Goal: Transaction & Acquisition: Purchase product/service

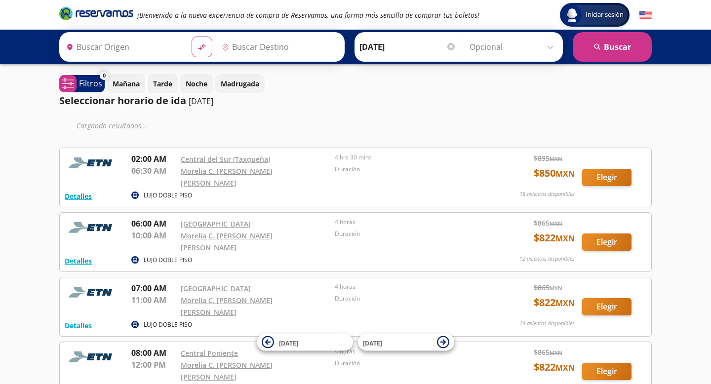
type input "Ciudad de México, Distrito Federal"
type input "Morelia, Michoacán"
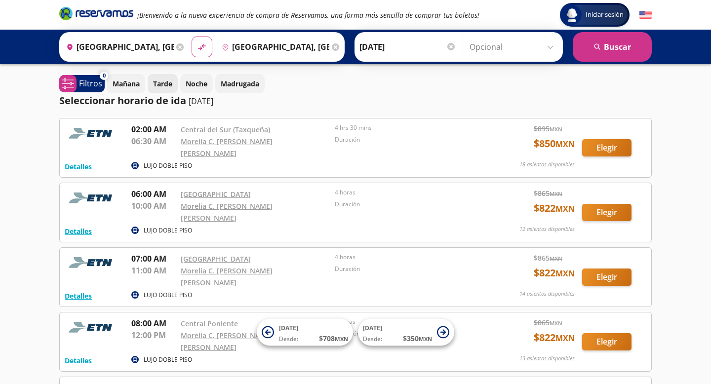
click at [162, 87] on p "Tarde" at bounding box center [162, 84] width 19 height 10
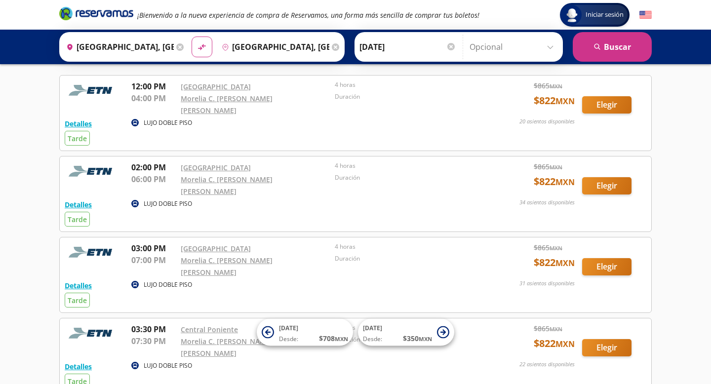
scroll to position [46, 0]
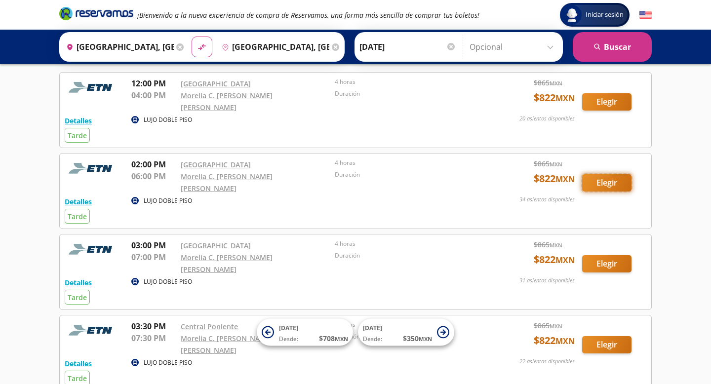
click at [613, 175] on button "Elegir" at bounding box center [606, 182] width 49 height 17
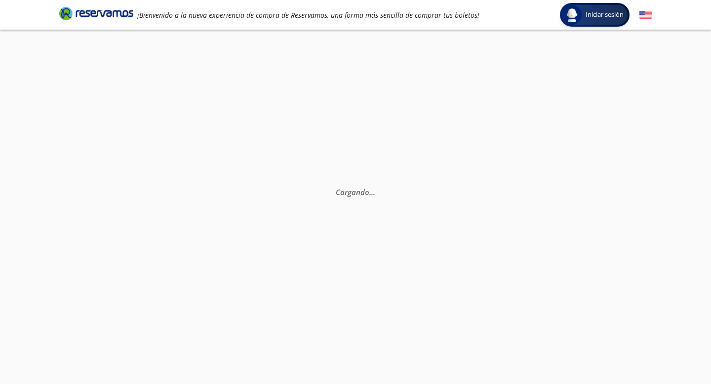
click at [644, 15] on img at bounding box center [645, 15] width 12 height 12
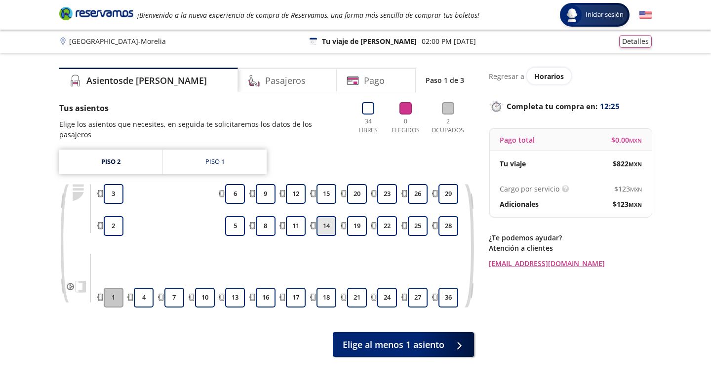
click at [332, 218] on button "14" at bounding box center [326, 226] width 20 height 20
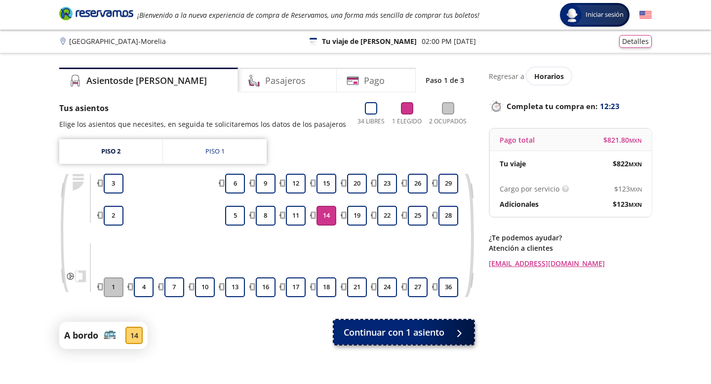
click at [384, 335] on span "Continuar con 1 asiento" at bounding box center [394, 332] width 101 height 13
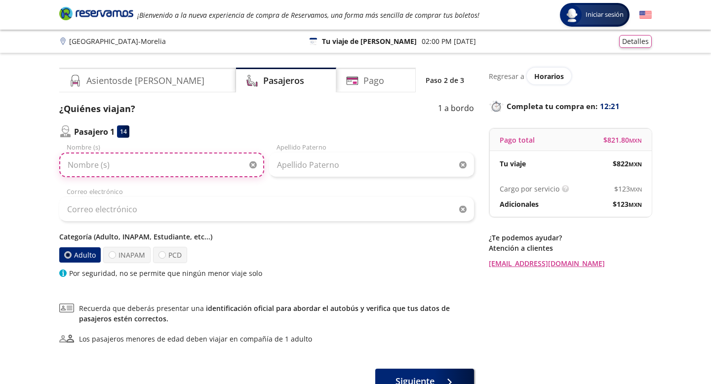
click at [119, 172] on input "Nombre (s)" at bounding box center [161, 165] width 205 height 25
type input "[PERSON_NAME]"
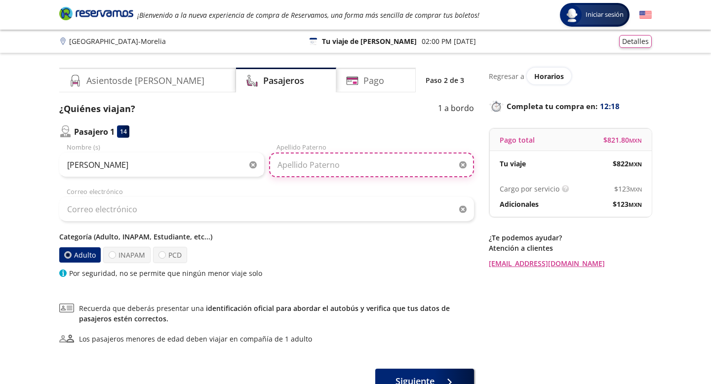
click at [296, 163] on input "Apellido Paterno" at bounding box center [371, 165] width 205 height 25
type input "Nuncio"
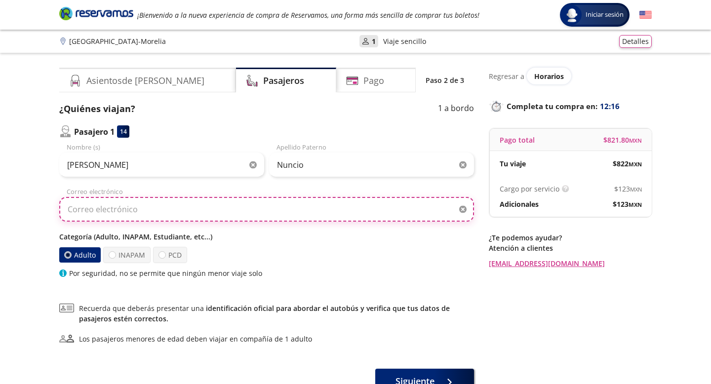
click at [222, 217] on input "Correo electrónico" at bounding box center [266, 209] width 415 height 25
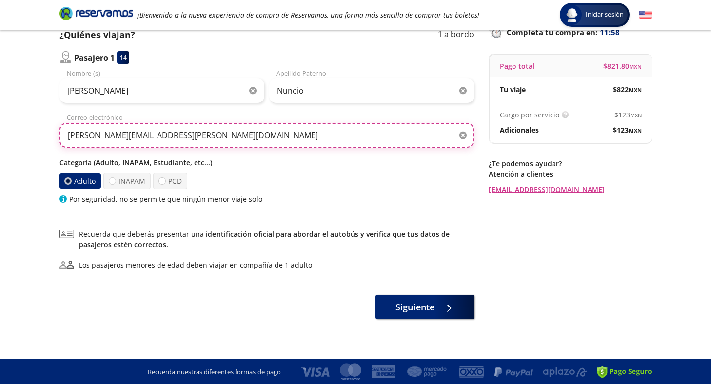
scroll to position [74, 0]
type input "[PERSON_NAME][EMAIL_ADDRESS][PERSON_NAME][DOMAIN_NAME]"
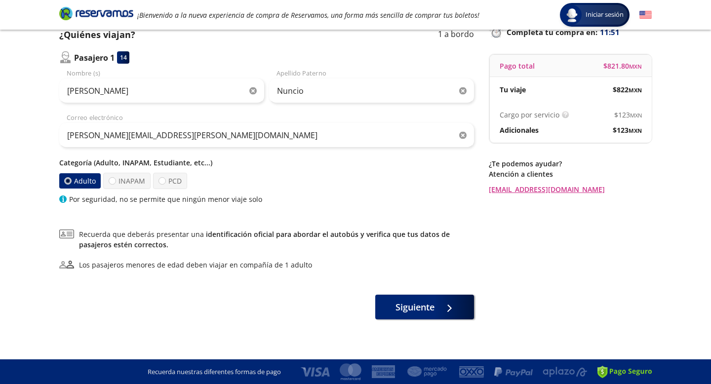
click at [361, 238] on link "identificación oficial para abordar el autobús y verifica que tus datos de pasa…" at bounding box center [264, 240] width 371 height 20
click at [412, 310] on span "Siguiente" at bounding box center [414, 305] width 39 height 13
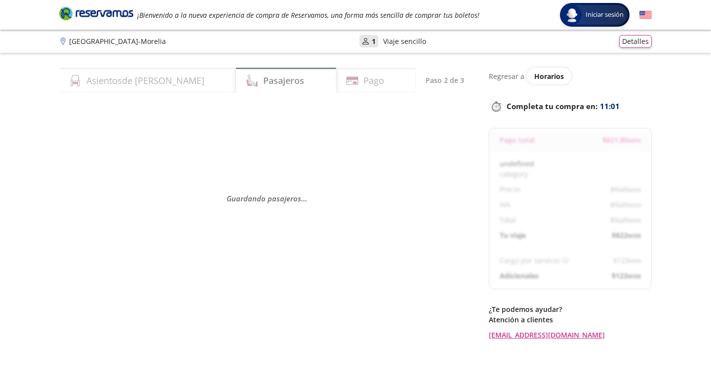
select select "MX"
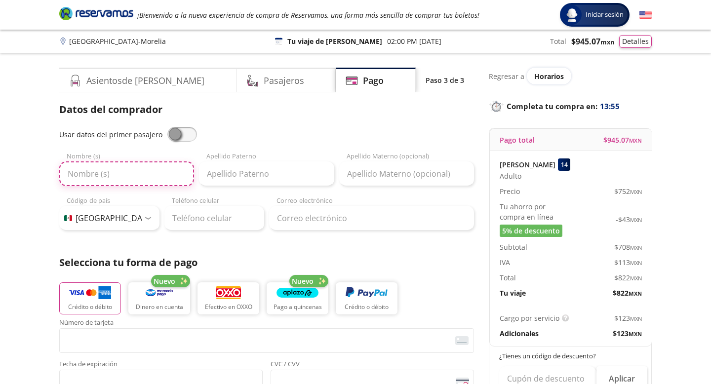
click at [100, 173] on input "Nombre (s)" at bounding box center [126, 173] width 135 height 25
type input "[PERSON_NAME]"
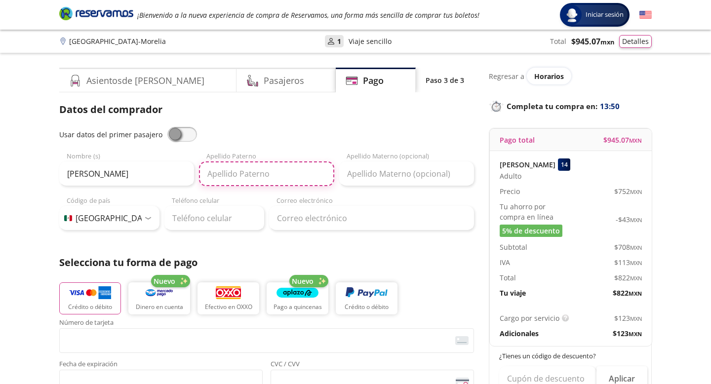
click at [253, 165] on input "Apellido Paterno" at bounding box center [266, 173] width 135 height 25
type input "Nuncio"
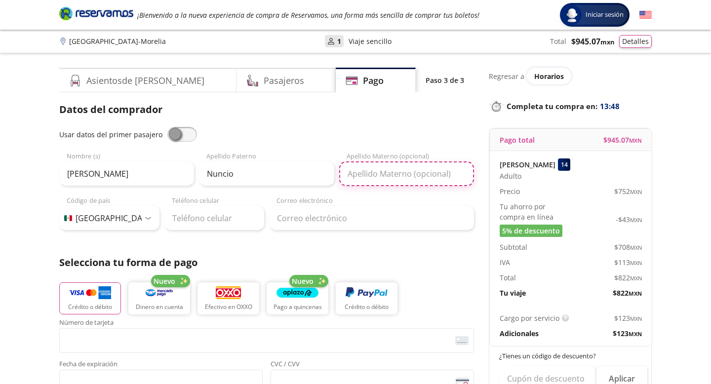
click at [404, 181] on input "Apellido Materno (opcional)" at bounding box center [406, 173] width 135 height 25
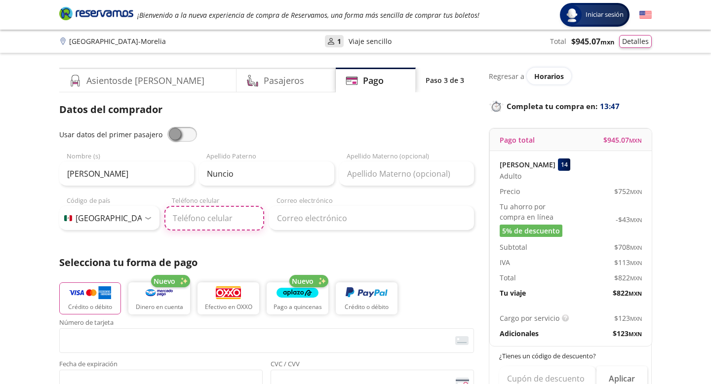
click at [183, 217] on input "Teléfono celular" at bounding box center [214, 218] width 100 height 25
type input "722 980 1397"
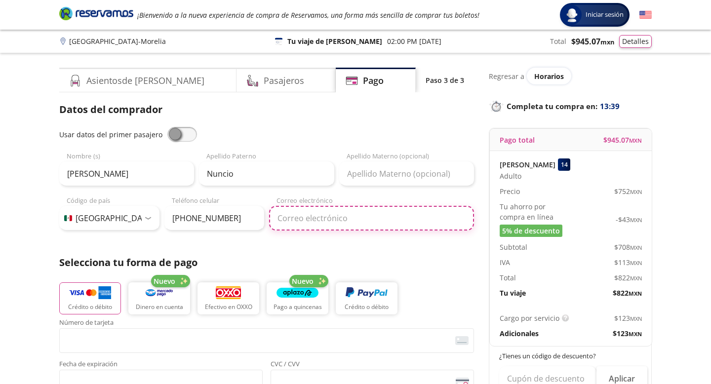
click at [309, 217] on input "Correo electrónico" at bounding box center [371, 218] width 205 height 25
type input "[PERSON_NAME][EMAIL_ADDRESS][PERSON_NAME][DOMAIN_NAME]"
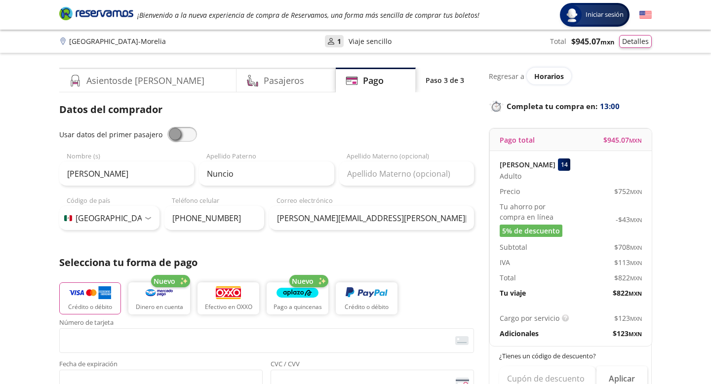
click at [296, 122] on div "Datos del comprador Usar datos del primer pasajero Gabriel Nombre (s) Nuncio Ap…" at bounding box center [266, 166] width 415 height 128
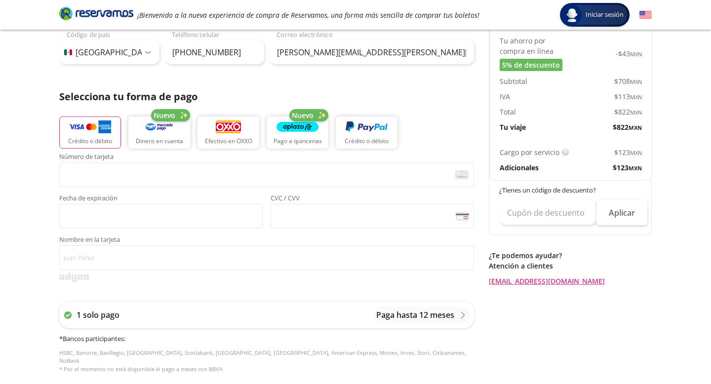
scroll to position [169, 0]
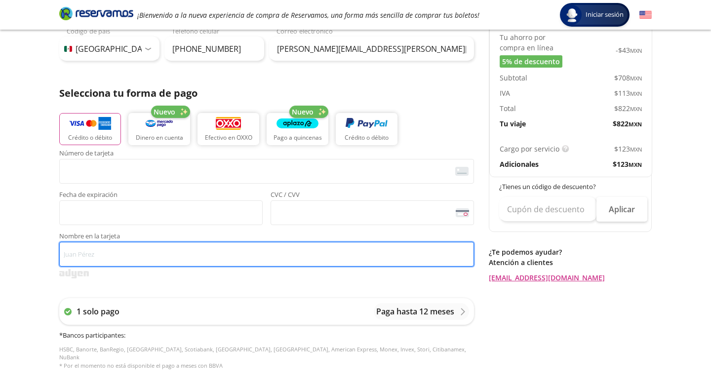
click at [160, 253] on input "Nombre en la tarjeta" at bounding box center [266, 254] width 415 height 25
type input "[PERSON_NAME]"
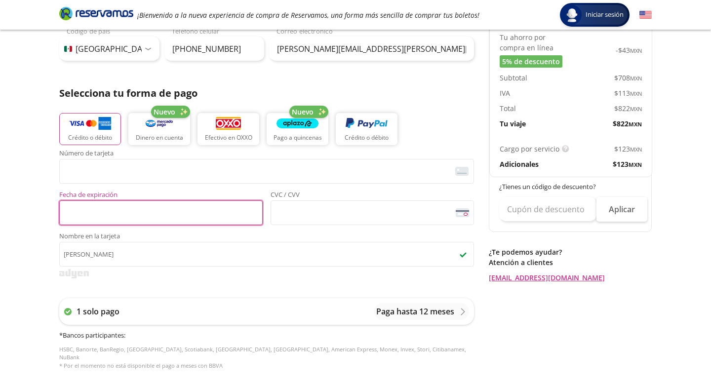
click at [131, 186] on div "Número de tarjeta <p>Your browser does not support iframes.</p> Fecha de expira…" at bounding box center [266, 187] width 415 height 75
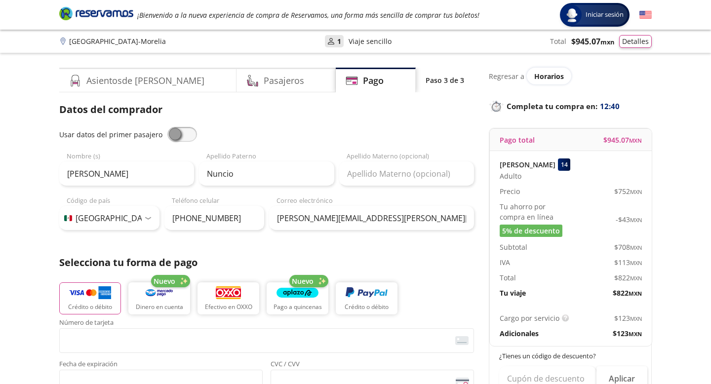
scroll to position [426, 0]
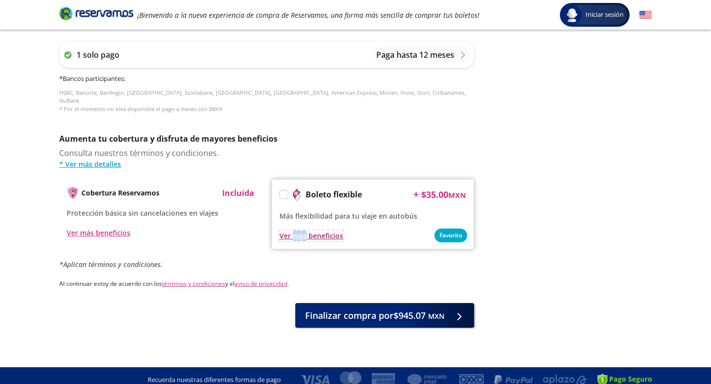
click at [286, 231] on div "Ver más beneficios" at bounding box center [311, 236] width 64 height 10
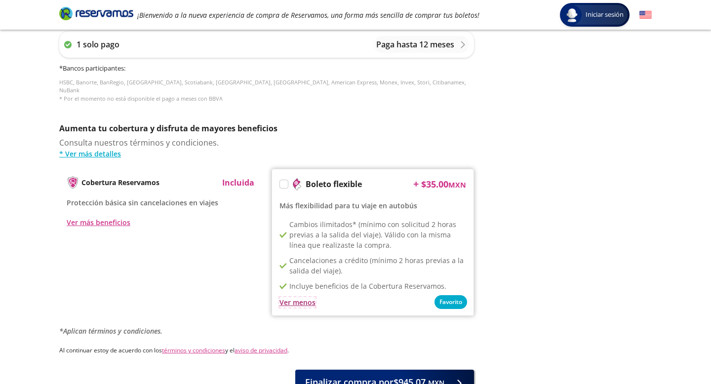
click at [298, 297] on div "Ver menos" at bounding box center [297, 302] width 36 height 10
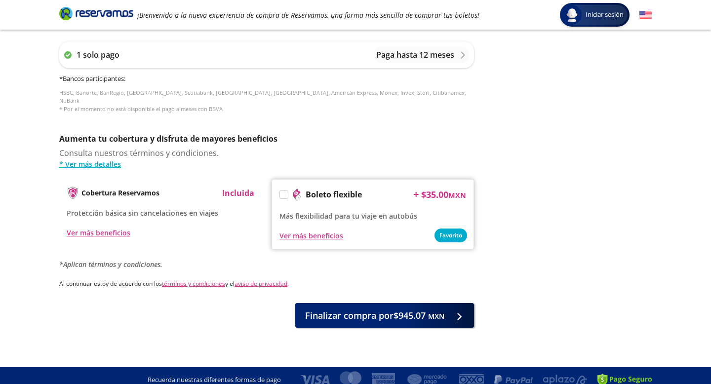
click at [285, 191] on label at bounding box center [284, 195] width 8 height 8
click at [285, 193] on input "Boleto flexible" at bounding box center [283, 196] width 6 height 6
click at [284, 193] on icon at bounding box center [283, 195] width 7 height 5
click at [284, 193] on input "Boleto flexible" at bounding box center [283, 196] width 6 height 6
click at [284, 191] on label at bounding box center [284, 195] width 8 height 8
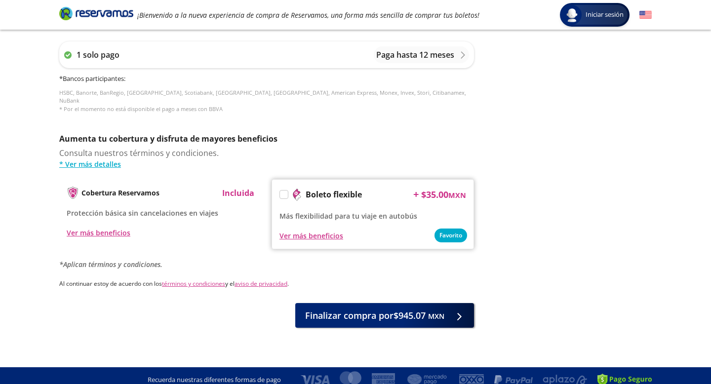
click at [284, 193] on input "Boleto flexible" at bounding box center [283, 196] width 6 height 6
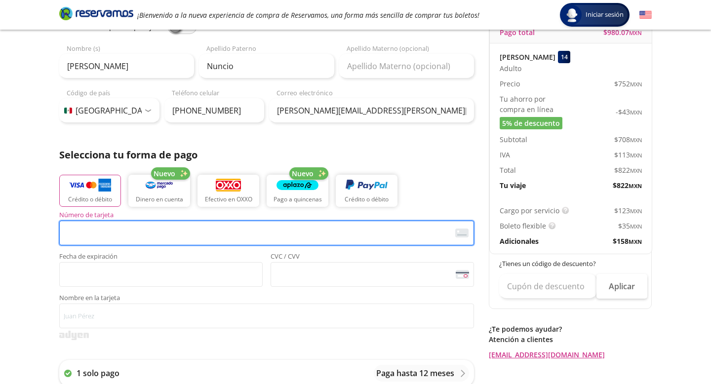
scroll to position [109, 0]
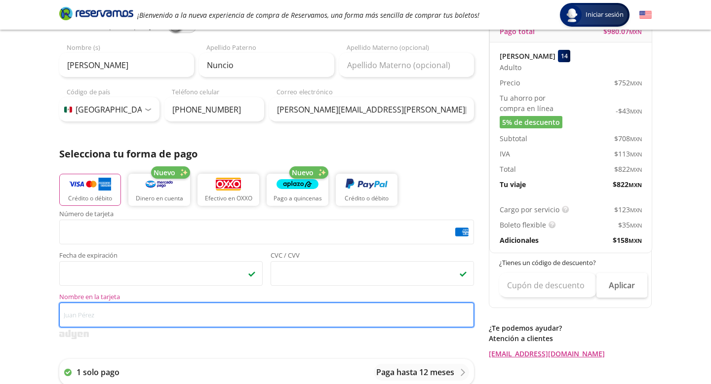
click at [109, 311] on input "Nombre en la tarjeta" at bounding box center [266, 315] width 415 height 25
type input "[PERSON_NAME]"
click at [197, 322] on input "[PERSON_NAME]" at bounding box center [266, 315] width 415 height 25
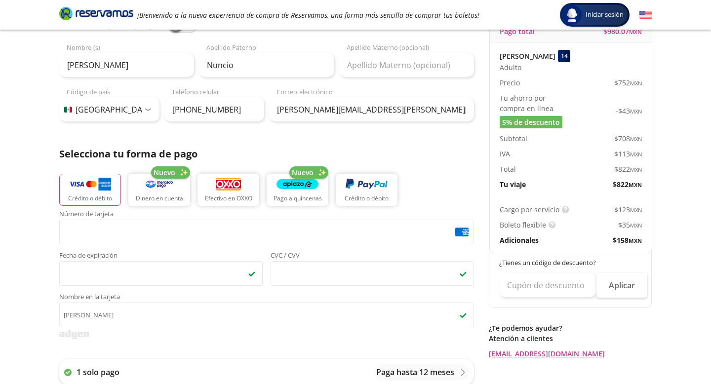
click at [197, 347] on div "Número de tarjeta <p>Your browser does not support iframes.</p> Fecha de expira…" at bounding box center [266, 326] width 415 height 230
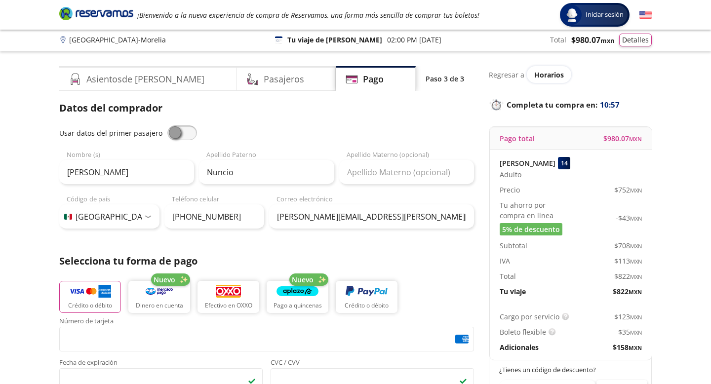
scroll to position [0, 0]
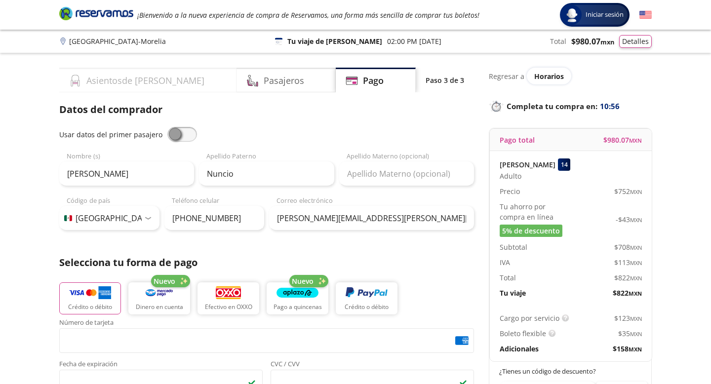
click at [171, 83] on div "Asientos de Ida" at bounding box center [147, 80] width 177 height 25
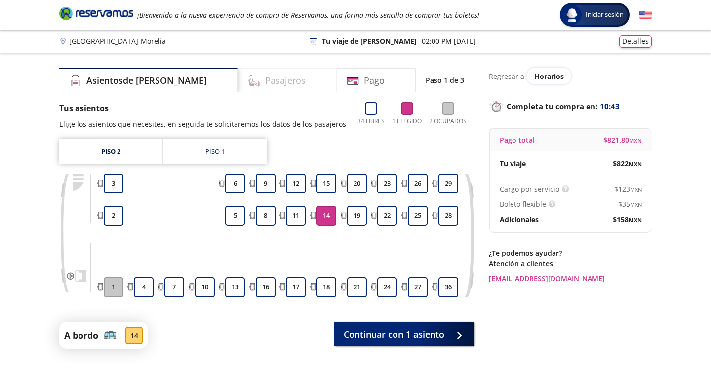
click at [279, 72] on div "Pasajeros" at bounding box center [287, 80] width 99 height 25
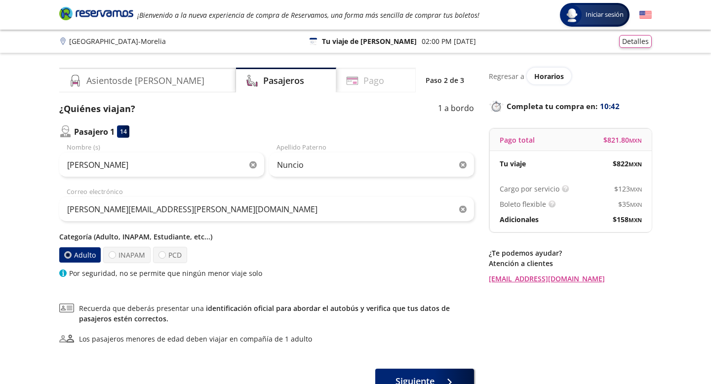
click at [363, 76] on h4 "Pago" at bounding box center [373, 80] width 21 height 13
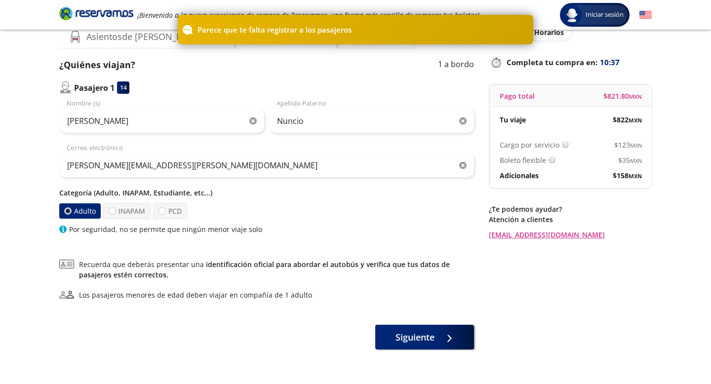
scroll to position [46, 0]
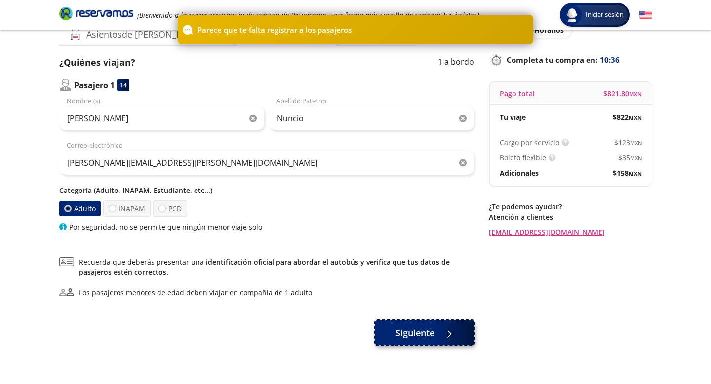
click at [390, 331] on button "Siguiente" at bounding box center [424, 332] width 99 height 25
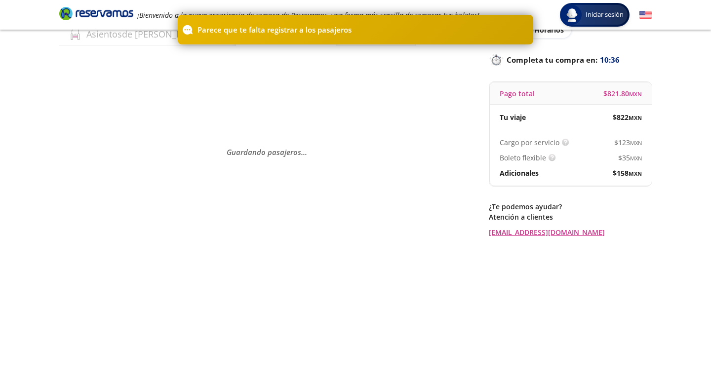
scroll to position [0, 0]
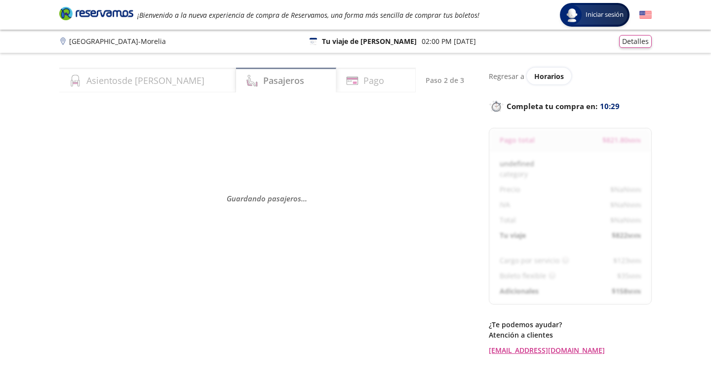
select select "MX"
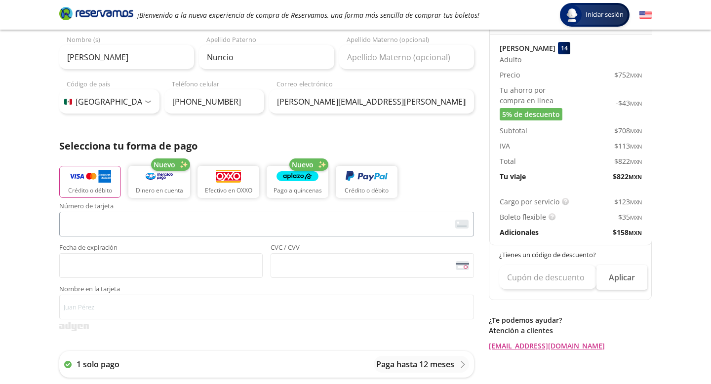
scroll to position [117, 0]
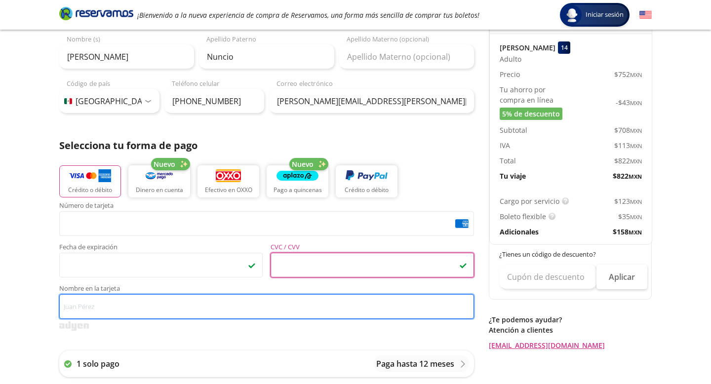
click at [188, 306] on input "Nombre en la tarjeta" at bounding box center [266, 306] width 415 height 25
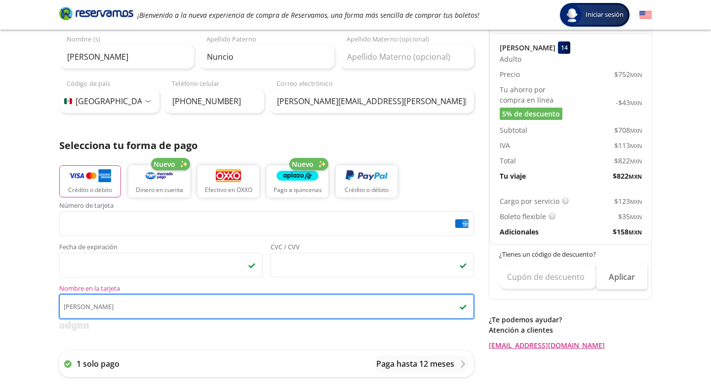
type input "[PERSON_NAME]"
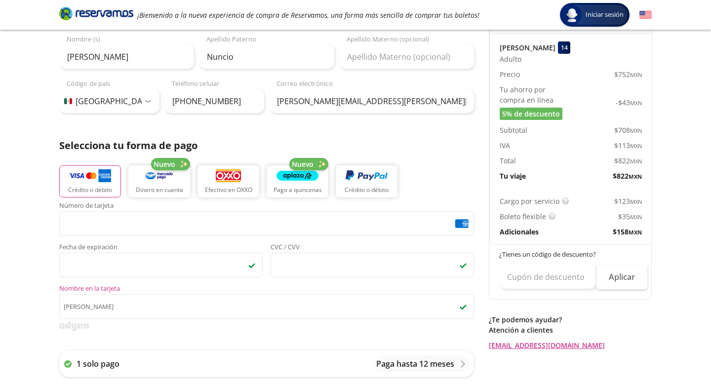
click at [51, 310] on div "Group 9 Created with Sketch. Pago Ciudad de México - Morelia Iniciar sesión Ini…" at bounding box center [355, 292] width 711 height 818
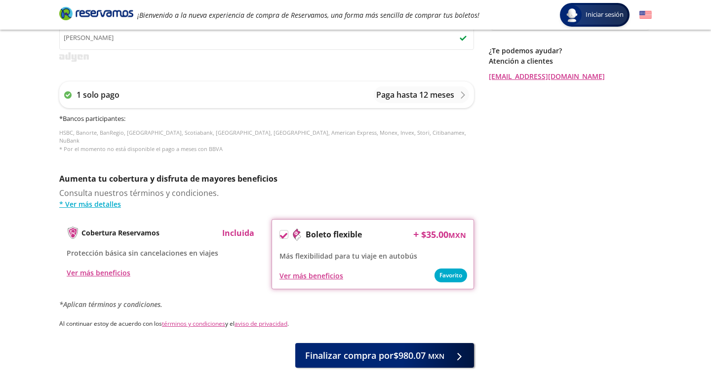
scroll to position [426, 0]
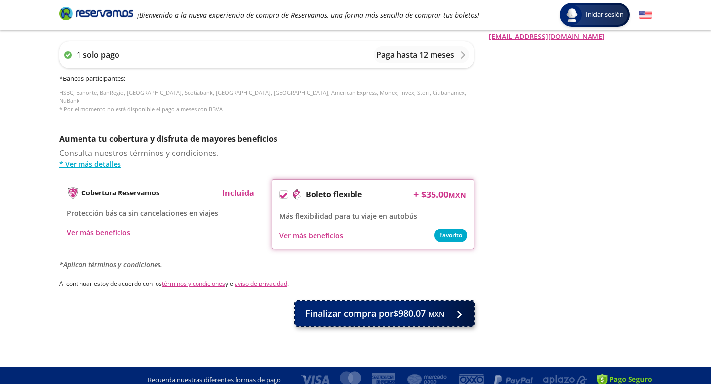
click at [372, 307] on span "Finalizar compra por $980.07 MXN" at bounding box center [374, 313] width 139 height 13
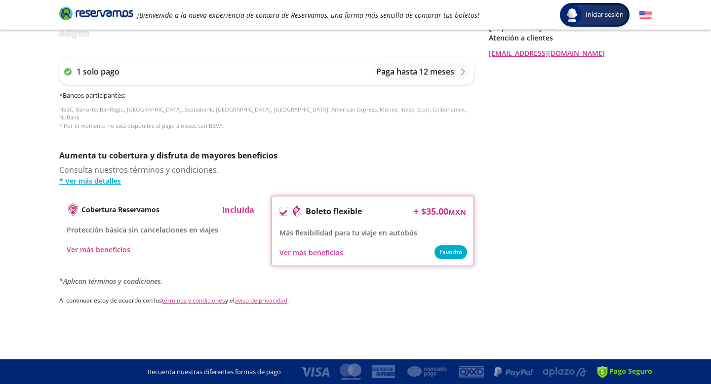
scroll to position [0, 0]
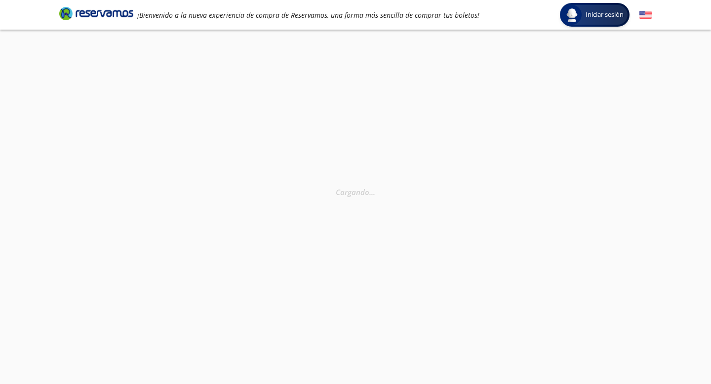
select select "MX"
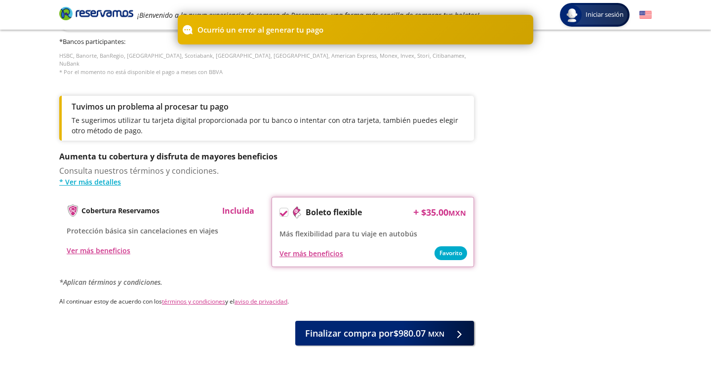
scroll to position [481, 0]
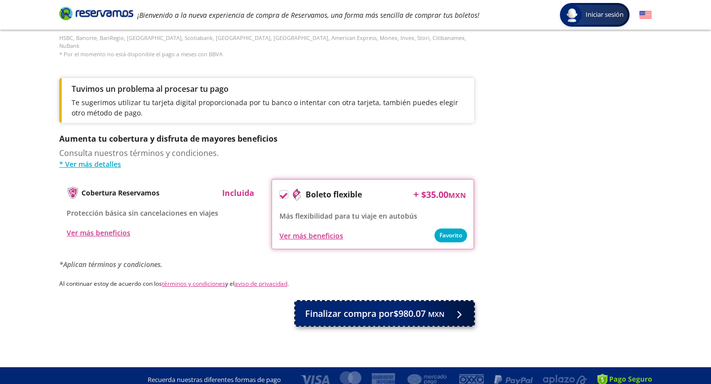
click at [440, 310] on small "MXN" at bounding box center [436, 314] width 16 height 9
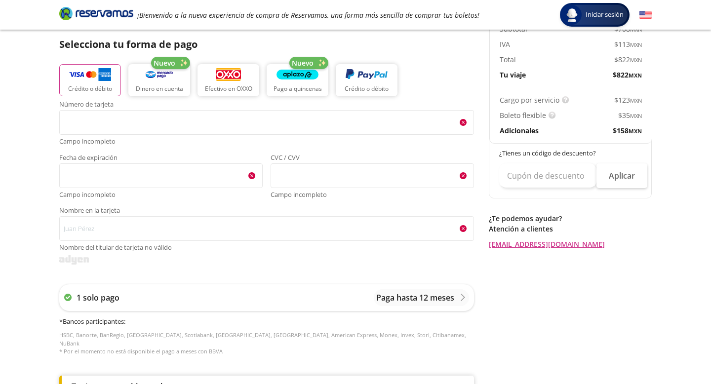
scroll to position [161, 0]
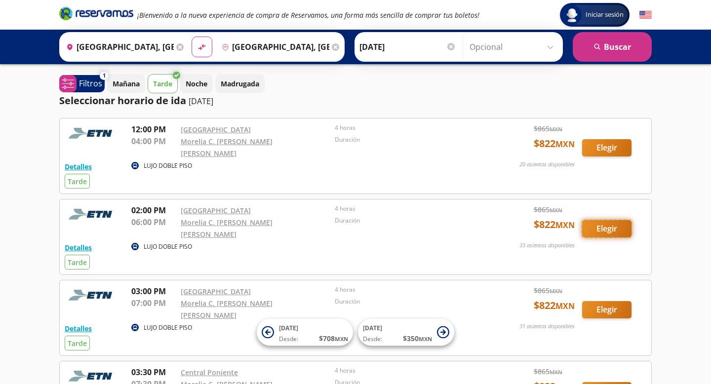
click at [592, 221] on button "Elegir" at bounding box center [606, 228] width 49 height 17
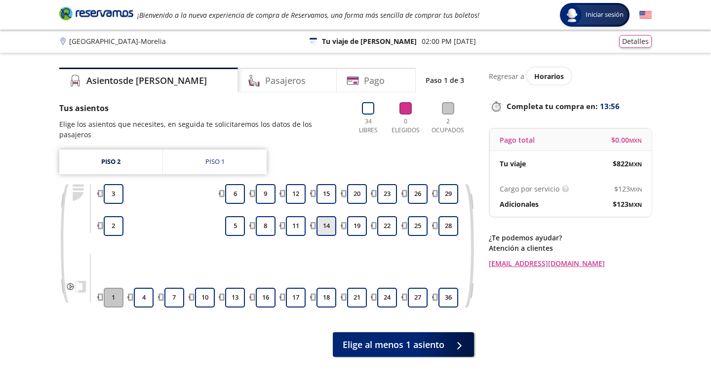
click at [329, 216] on button "14" at bounding box center [326, 226] width 20 height 20
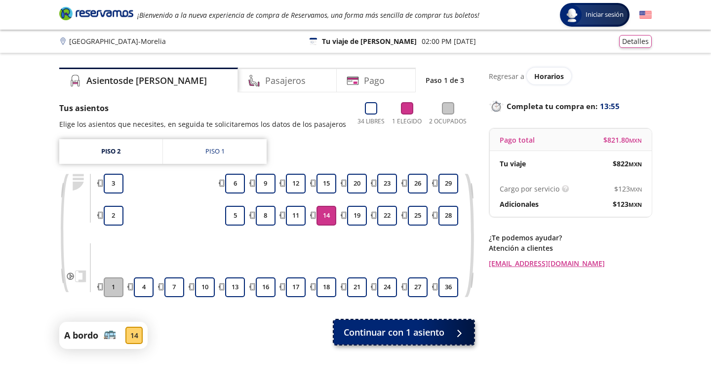
click at [362, 333] on span "Continuar con 1 asiento" at bounding box center [394, 332] width 101 height 13
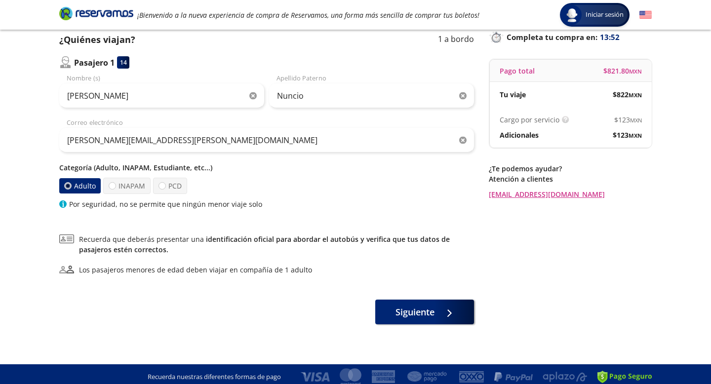
scroll to position [74, 0]
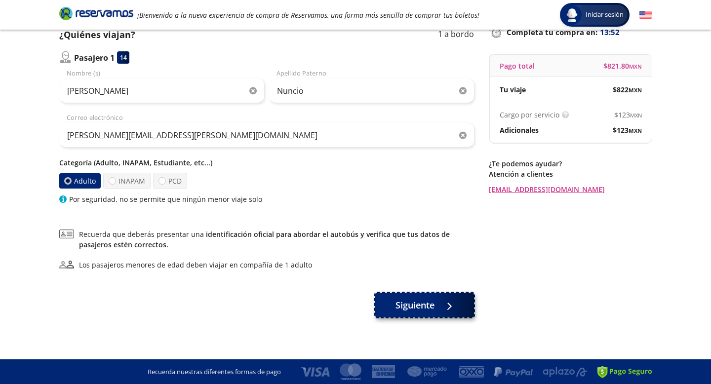
click at [393, 300] on button "Siguiente" at bounding box center [424, 305] width 99 height 25
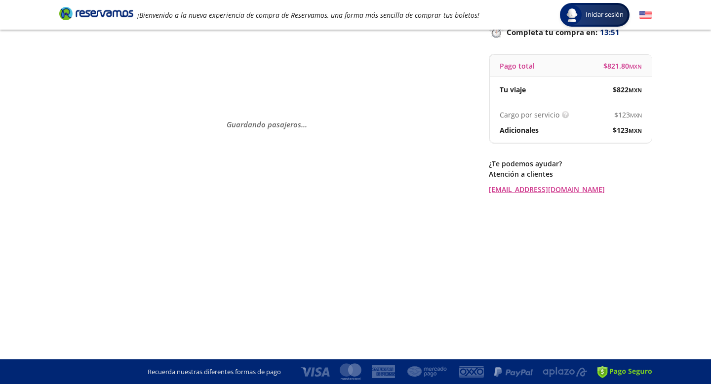
scroll to position [0, 0]
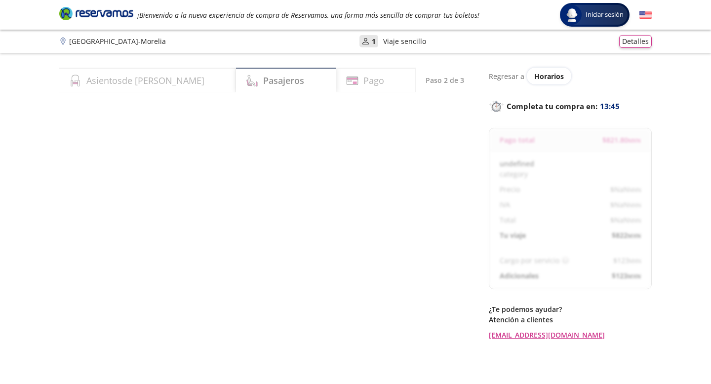
select select "MX"
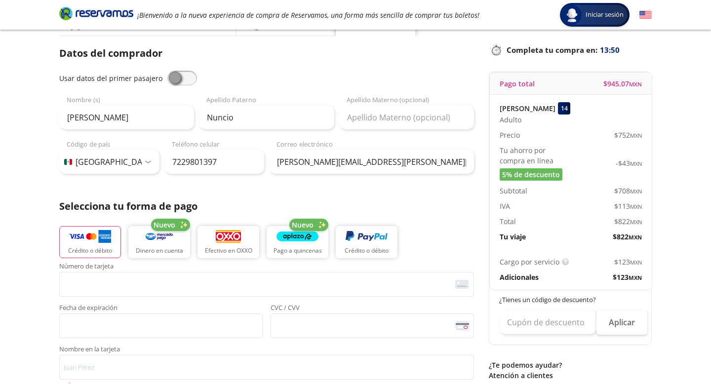
scroll to position [85, 0]
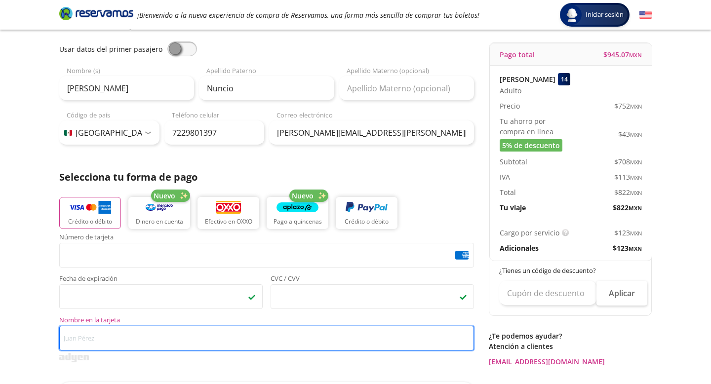
click at [177, 336] on input "Nombre en la tarjeta" at bounding box center [266, 338] width 415 height 25
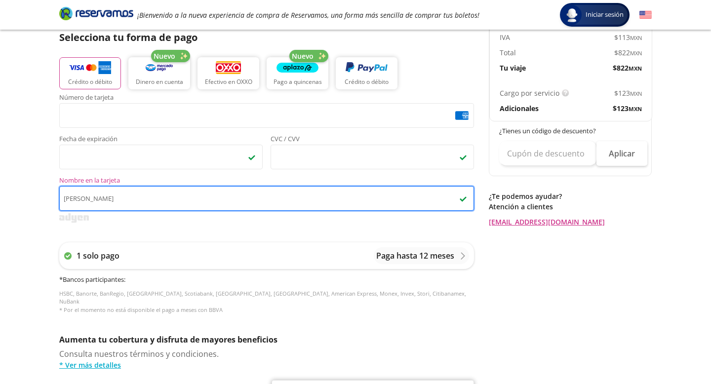
scroll to position [367, 0]
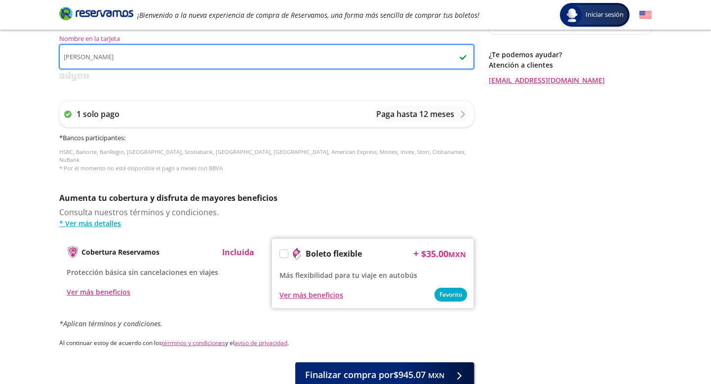
type input "[PERSON_NAME]"
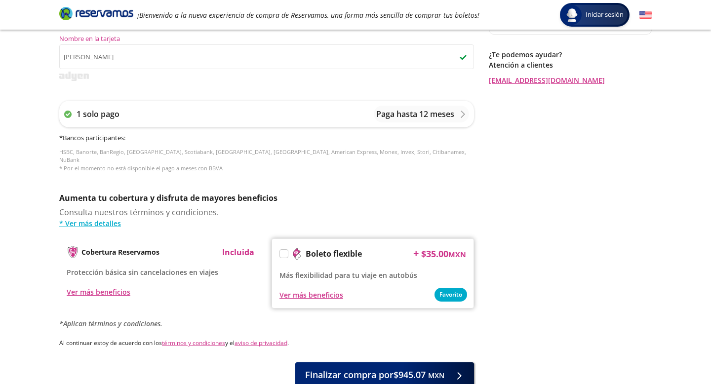
click at [283, 252] on div "Boleto flexible" at bounding box center [320, 253] width 82 height 15
click at [283, 250] on label at bounding box center [284, 254] width 8 height 8
click at [283, 252] on input "Boleto flexible" at bounding box center [283, 255] width 6 height 6
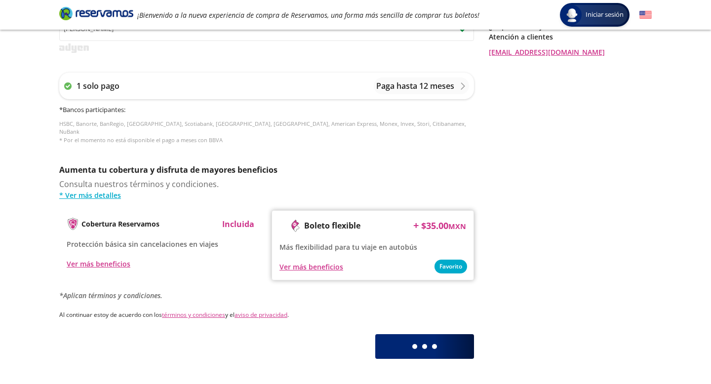
scroll to position [426, 0]
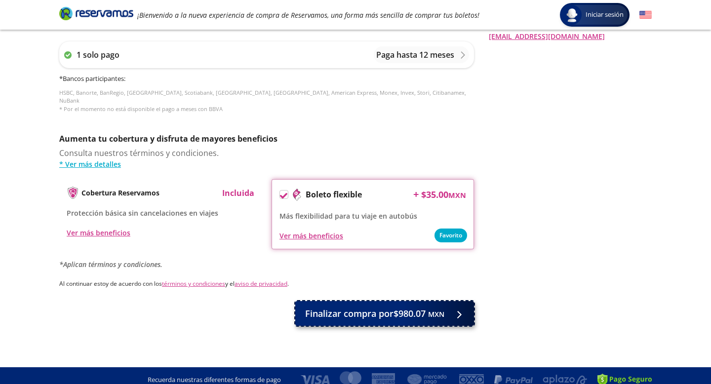
click at [445, 308] on button "Finalizar compra por $980.07 MXN" at bounding box center [384, 313] width 179 height 25
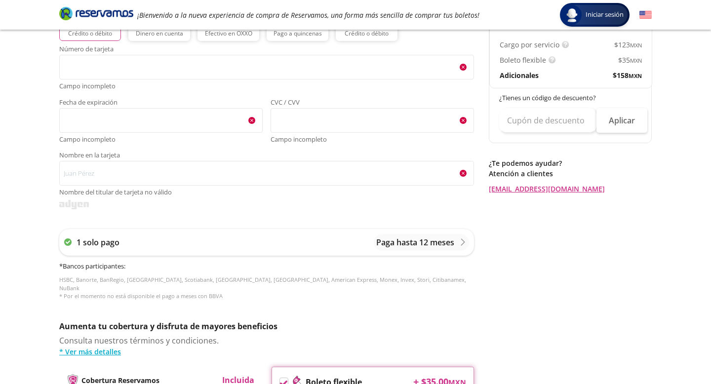
scroll to position [180, 0]
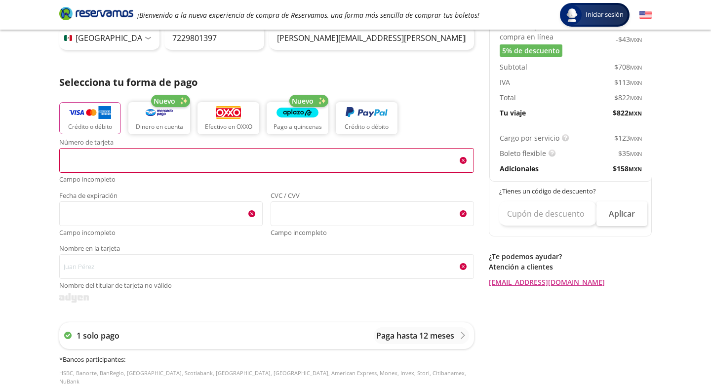
click at [260, 171] on span "<p>Your browser does not support iframes.</p>" at bounding box center [266, 160] width 415 height 25
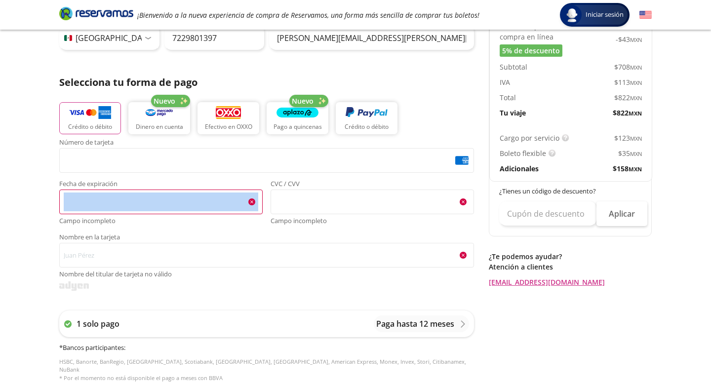
click at [80, 189] on label "Fecha de expiración <p>Your browser does not support iframes.</p> Campo incompl…" at bounding box center [160, 203] width 203 height 45
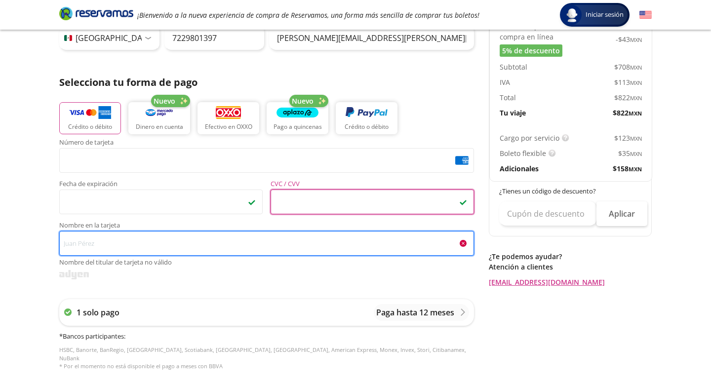
click at [277, 242] on input "Nombre en la tarjeta Nombre del titular de tarjeta no válido" at bounding box center [266, 243] width 415 height 25
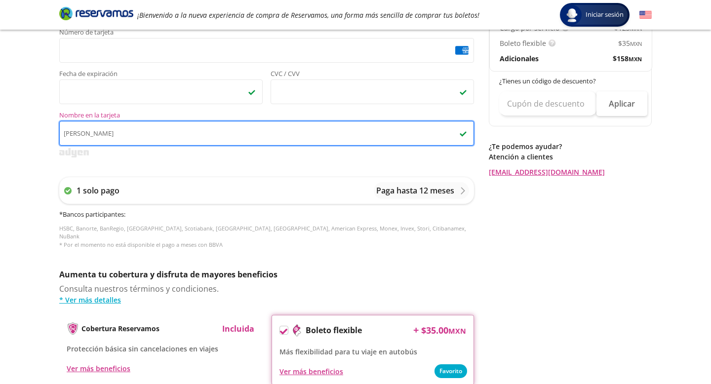
scroll to position [410, 0]
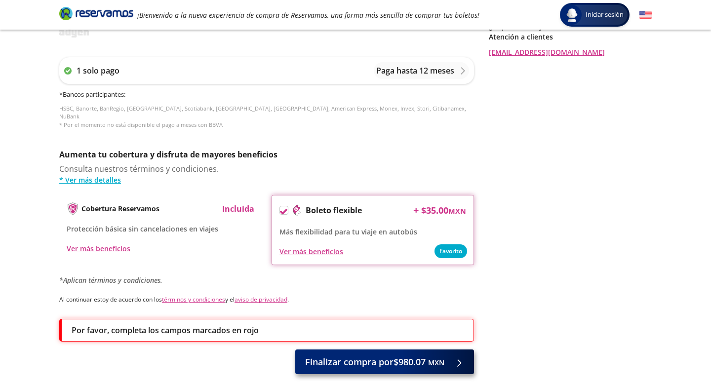
type input "[PERSON_NAME]"
click at [337, 357] on span "Finalizar compra por $980.07 MXN" at bounding box center [374, 361] width 139 height 13
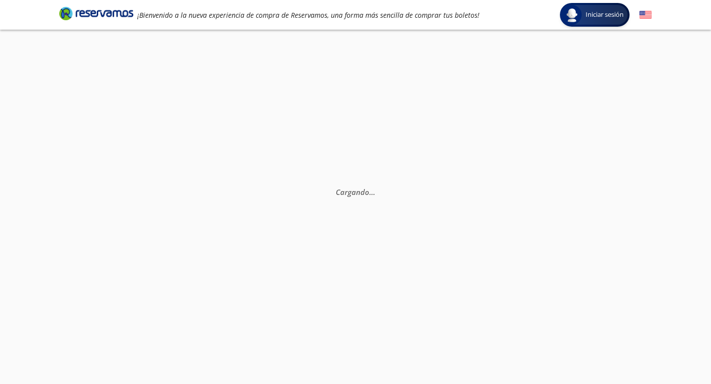
scroll to position [0, 0]
select select "MX"
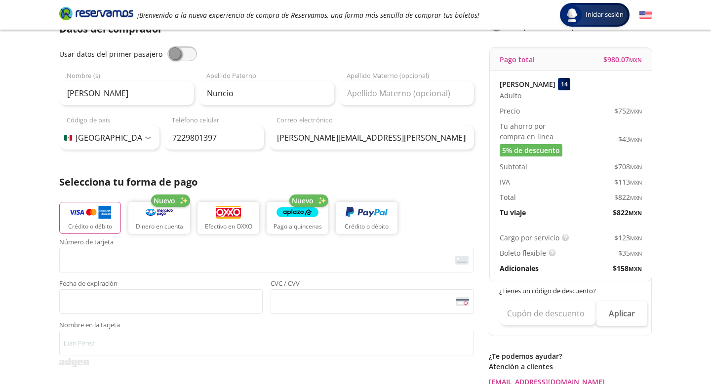
scroll to position [214, 0]
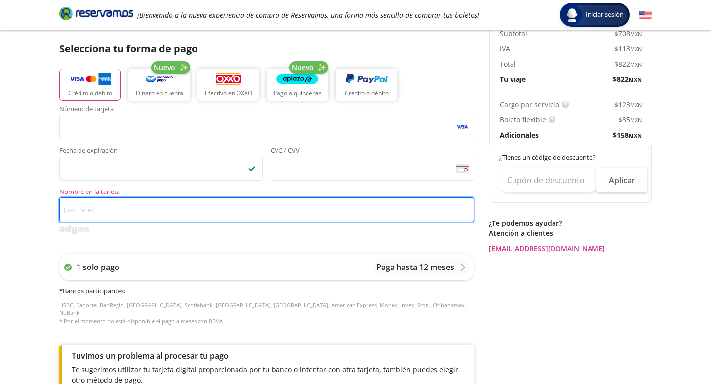
click at [158, 208] on input "Nombre en la tarjeta" at bounding box center [266, 209] width 415 height 25
type input "[PERSON_NAME]"
